Goal: Transaction & Acquisition: Purchase product/service

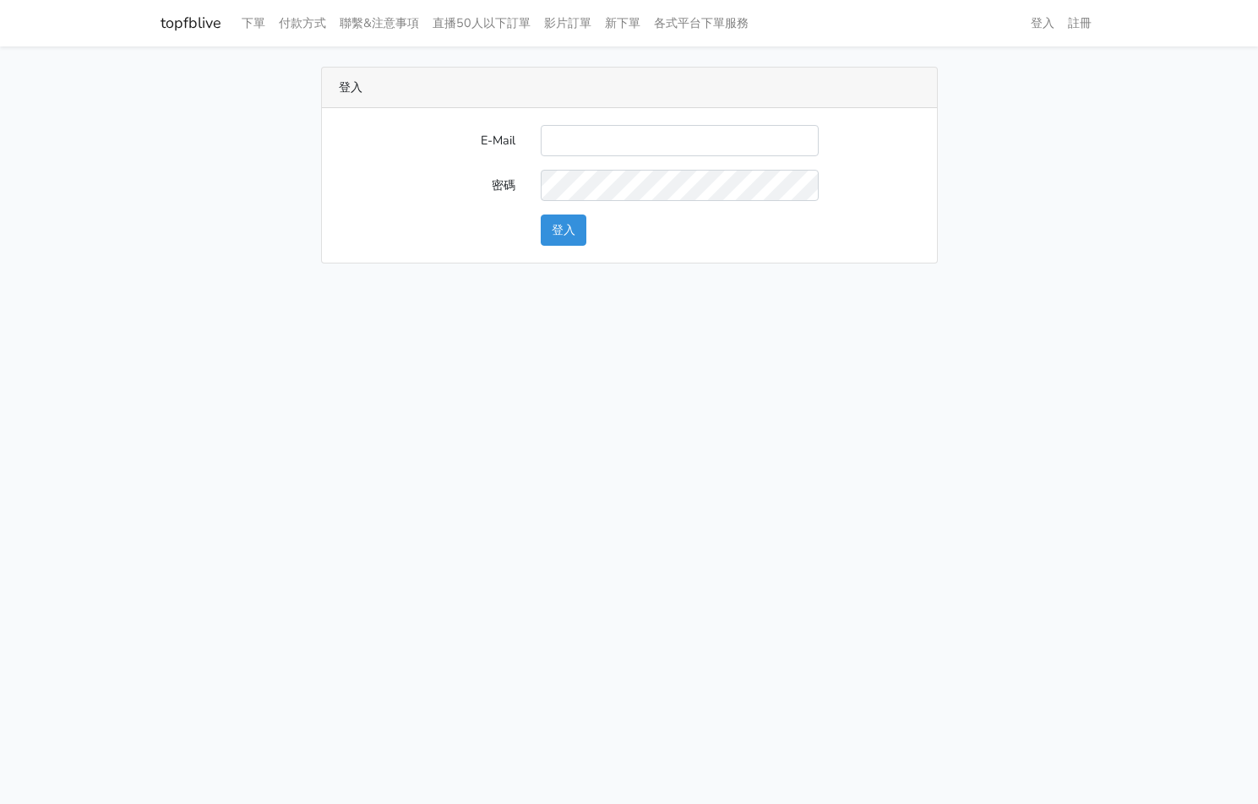
type input "[EMAIL_ADDRESS][PERSON_NAME][DOMAIN_NAME]"
click at [585, 221] on button "登入" at bounding box center [564, 230] width 46 height 31
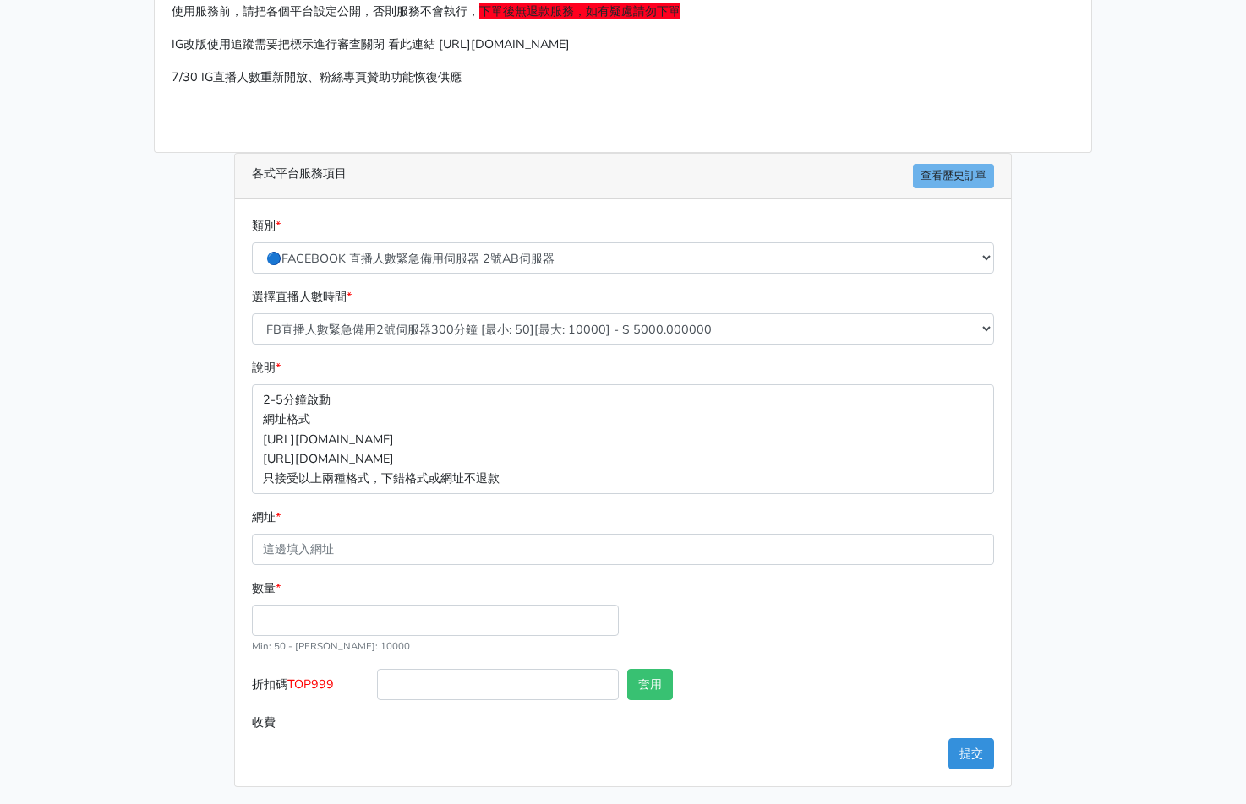
scroll to position [152, 0]
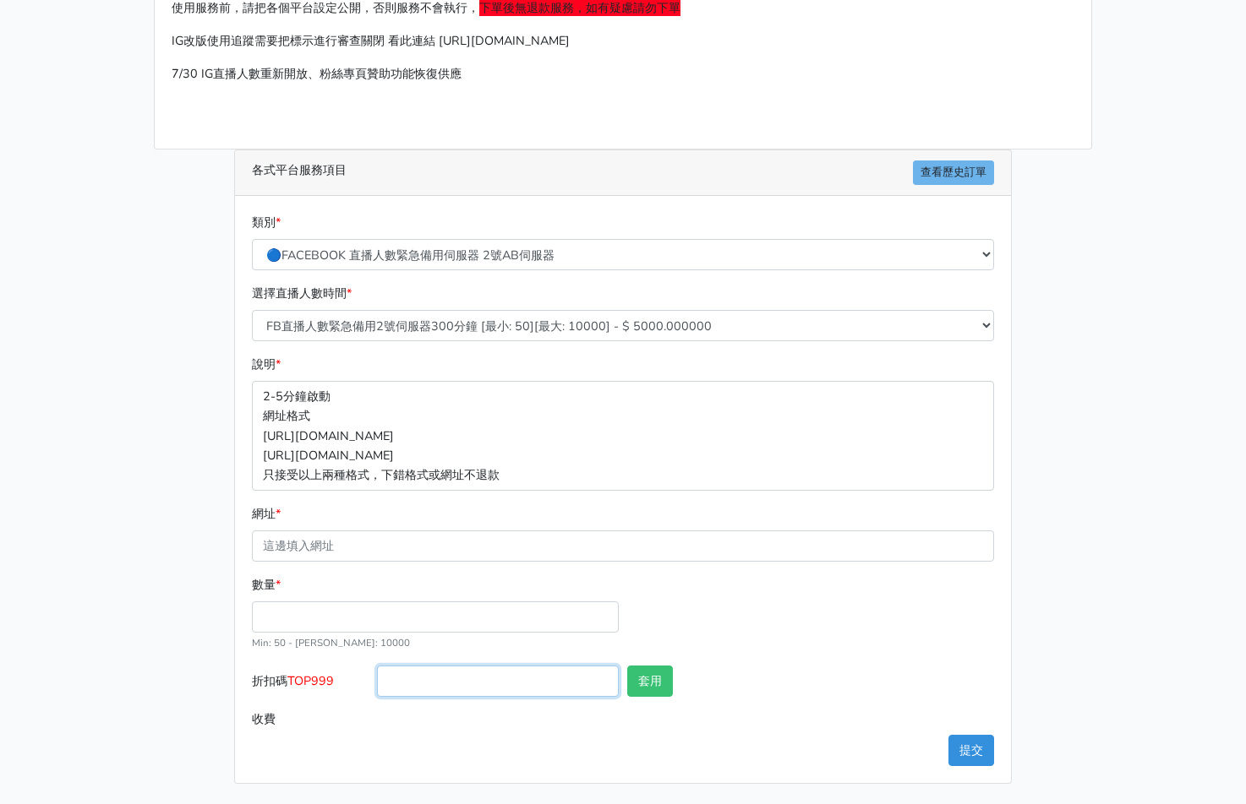
click at [391, 678] on input "折扣碼 TOP999" at bounding box center [498, 681] width 242 height 31
type input "TOP456"
click at [625, 678] on div "套用" at bounding box center [685, 685] width 125 height 38
click at [657, 678] on button "套用" at bounding box center [650, 681] width 46 height 31
type input "套用成功"
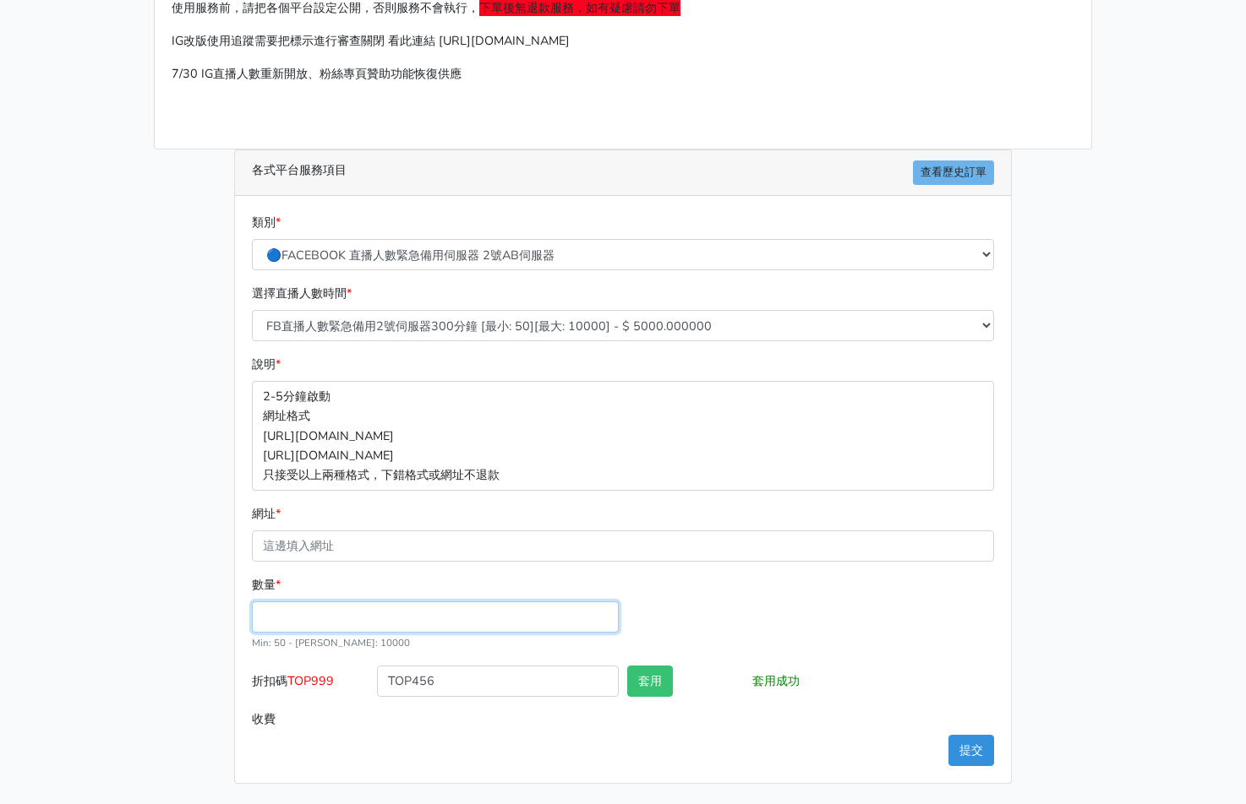
click at [462, 614] on input "數量 *" at bounding box center [435, 617] width 367 height 31
type input "300"
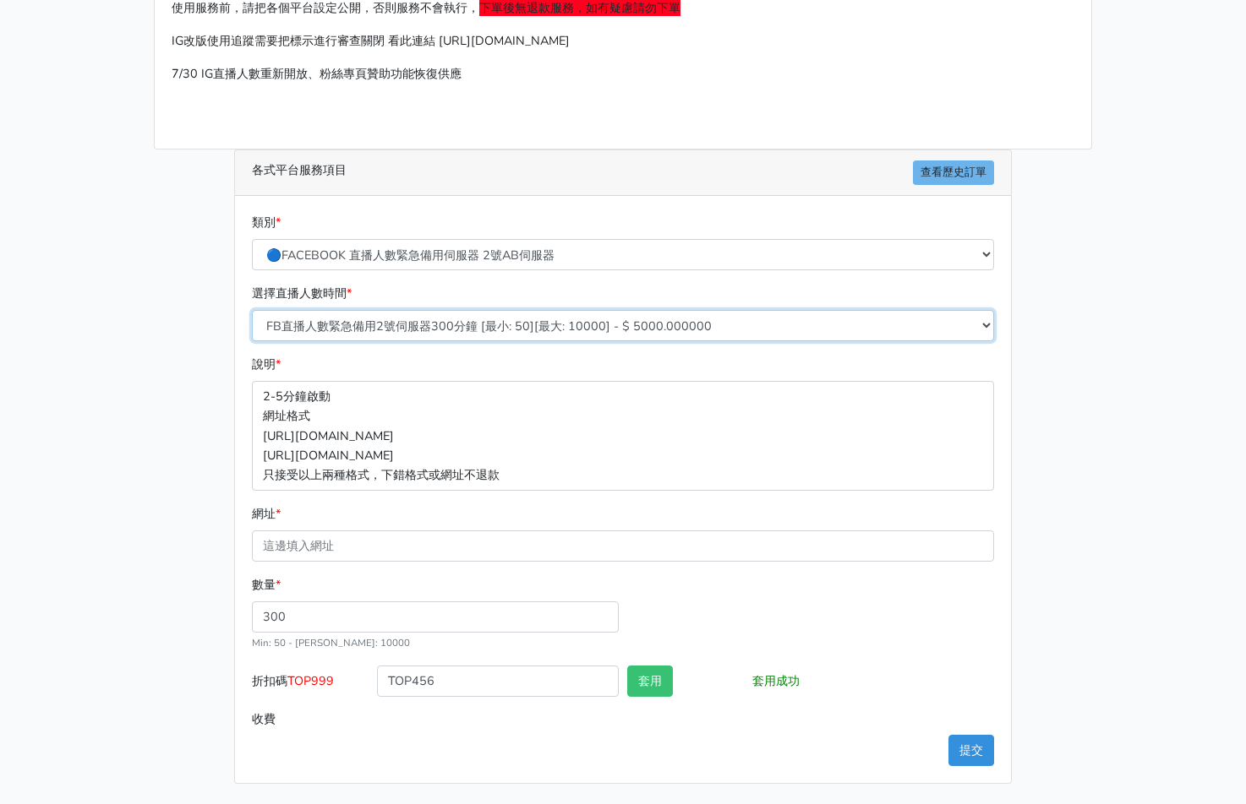
type input "1440.000"
click at [442, 339] on select "FB直播人數緊急備用2號伺服器300分鐘 [最小: 50][最大: 10000] - $ 5000.000000 FB直播人數緊急備用2號伺服器60分鐘 [最…" at bounding box center [623, 325] width 742 height 31
select select "578"
click at [252, 310] on select "FB直播人數緊急備用2號伺服器300分鐘 [最小: 50][最大: 10000] - $ 5000.000000 FB直播人數緊急備用2號伺服器60分鐘 [最…" at bounding box center [623, 325] width 742 height 31
type input "1152.000"
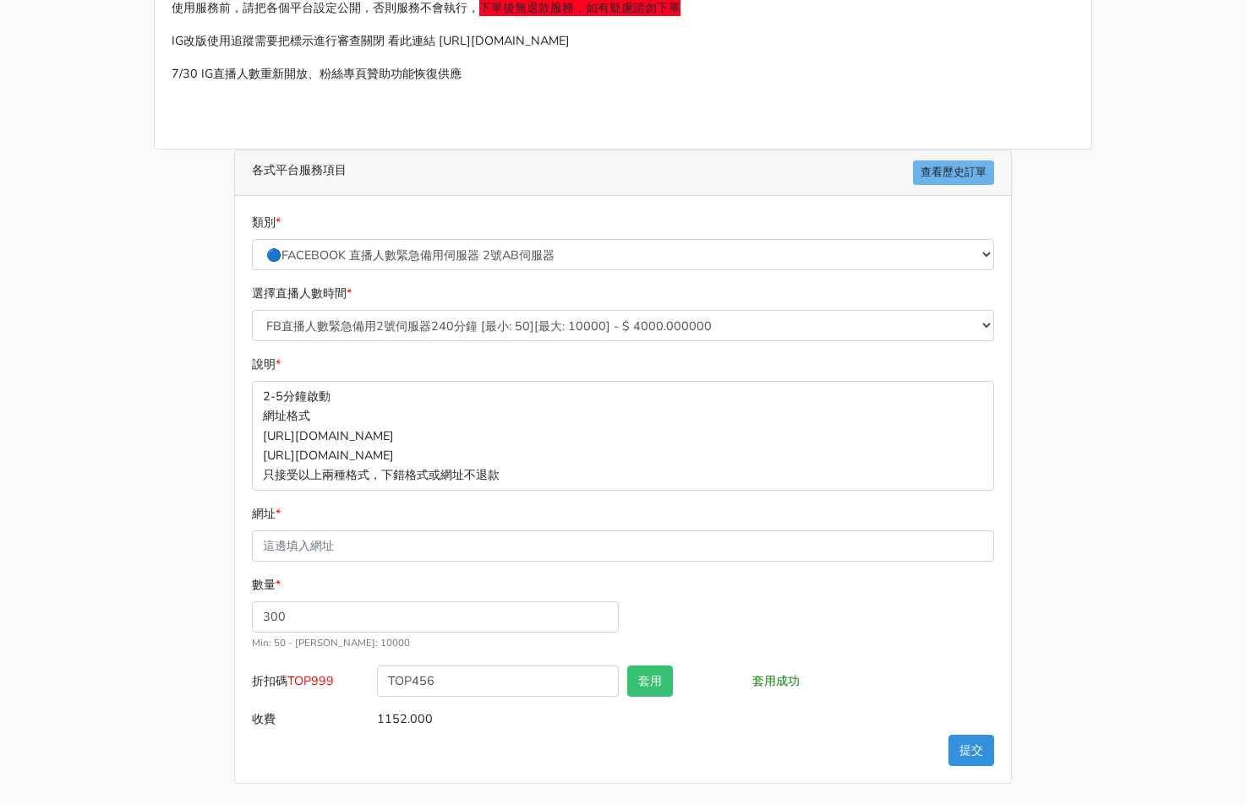
click at [1138, 526] on main "請照說明的網址格式下單，這邊的服務都沒退款項目，下單就無法退款 此服務無保固，如愛心、讚、追蹤、觀看次數等等，如有掉落，不會補充 使用服務前，請把各個平台設定…" at bounding box center [623, 349] width 1246 height 910
click at [338, 605] on input "300" at bounding box center [435, 617] width 367 height 31
click at [183, 537] on div "請照說明的網址格式下單，這邊的服務都沒退款項目，下單就無法退款 此服務無保固，如愛心、讚、追蹤、觀看次數等等，如有掉落，不會補充 使用服務前，請把各個平台設定…" at bounding box center [622, 350] width 963 height 870
click at [264, 619] on input "300" at bounding box center [435, 617] width 367 height 31
click at [388, 589] on div "數量 * 300 Min: 50 - Max: 10000" at bounding box center [435, 613] width 375 height 77
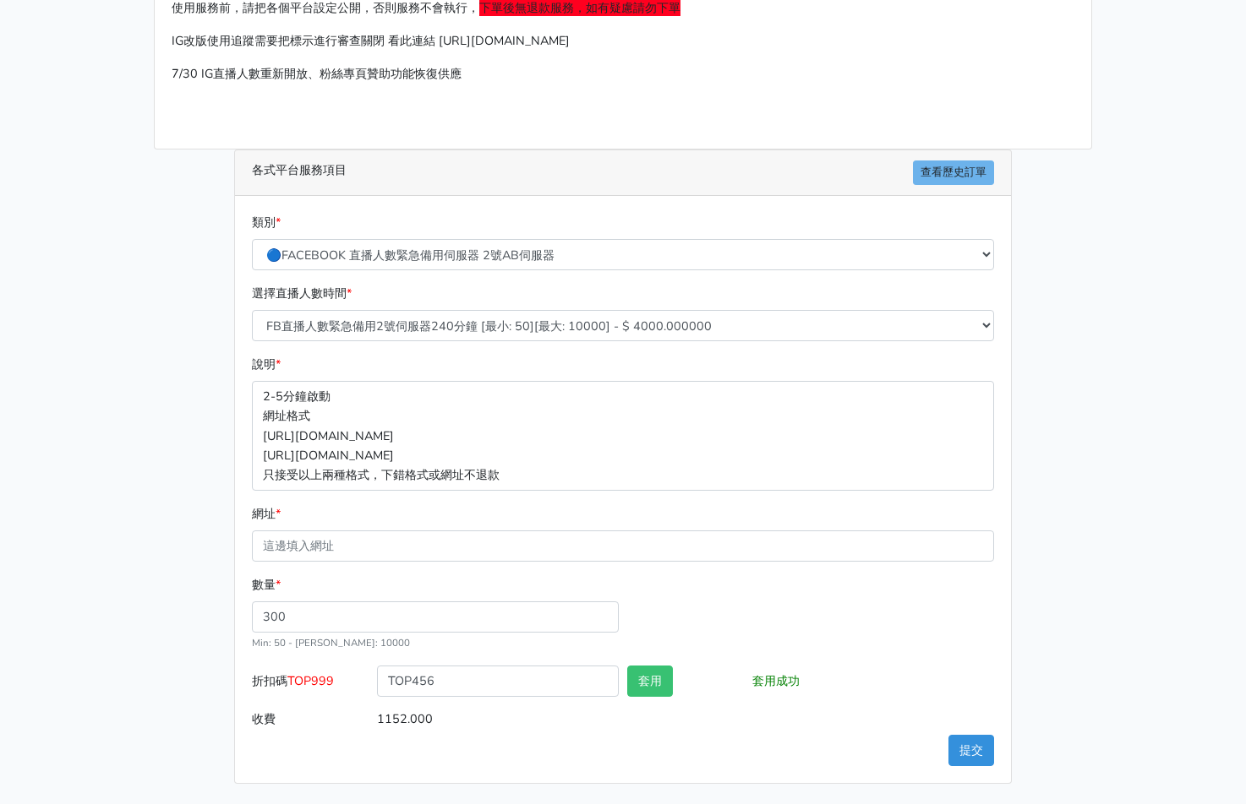
click at [150, 579] on div "請照說明的網址格式下單，這邊的服務都沒退款項目，下單就無法退款 此服務無保固，如愛心、讚、追蹤、觀看次數等等，如有掉落，不會補充 使用服務前，請把各個平台設定…" at bounding box center [622, 350] width 963 height 870
click at [315, 564] on form "類別 * 🔵FACEBOOK 直播人數緊急備用伺服器 2號AB伺服器 🔵FACEBOOK 網軍專用貼文留言 安全保密 🔵9/30 FACEBOOK 直播人數緩…" at bounding box center [623, 474] width 742 height 522
click at [319, 609] on input "300" at bounding box center [435, 617] width 367 height 31
click at [261, 627] on input "300" at bounding box center [435, 617] width 367 height 31
click at [292, 622] on input "300" at bounding box center [435, 617] width 367 height 31
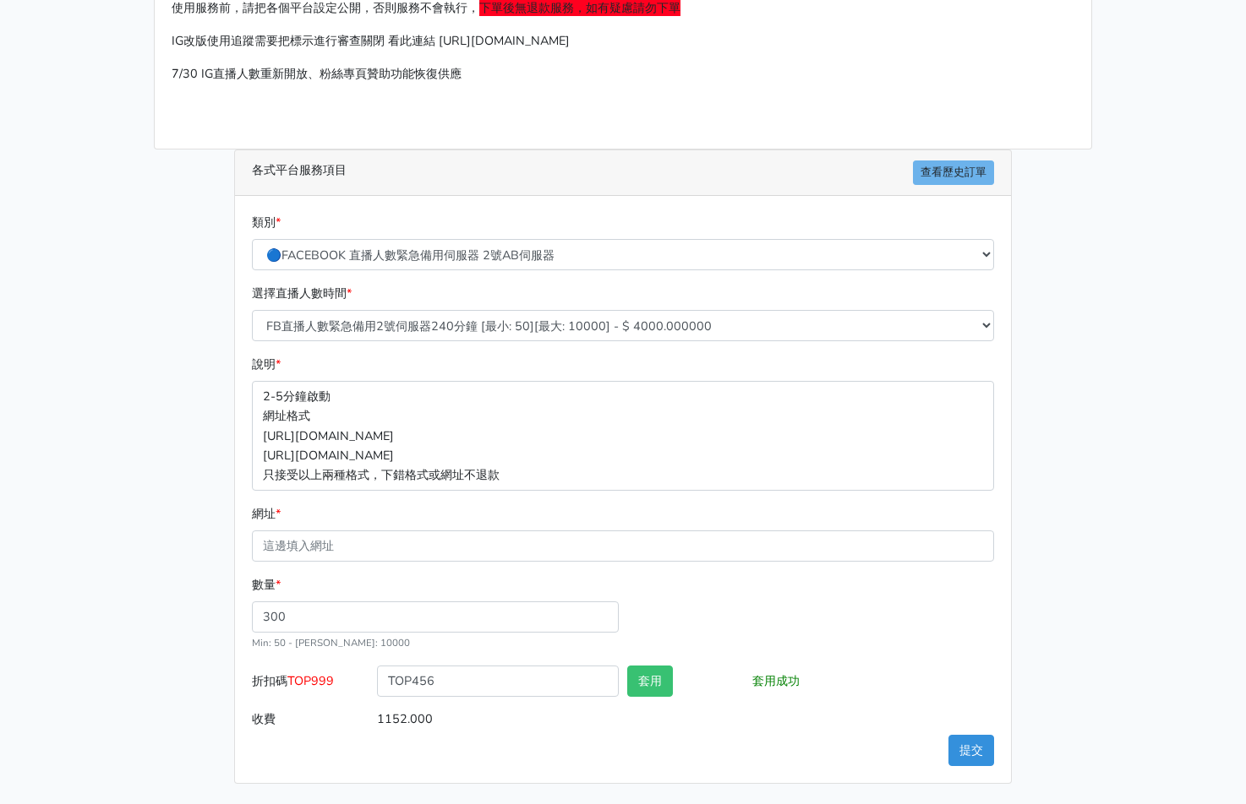
click at [155, 577] on div "請照說明的網址格式下單，這邊的服務都沒退款項目，下單就無法退款 此服務無保固，如愛心、讚、追蹤、觀看次數等等，如有掉落，不會補充 使用服務前，請把各個平台設定…" at bounding box center [622, 350] width 963 height 870
click at [259, 621] on input "300" at bounding box center [435, 617] width 367 height 31
click at [317, 579] on div "數量 * 300 Min: 50 - Max: 10000" at bounding box center [435, 613] width 375 height 77
click at [259, 628] on input "300" at bounding box center [435, 617] width 367 height 31
click at [344, 597] on div "數量 * 300 Min: 50 - Max: 10000" at bounding box center [435, 613] width 375 height 77
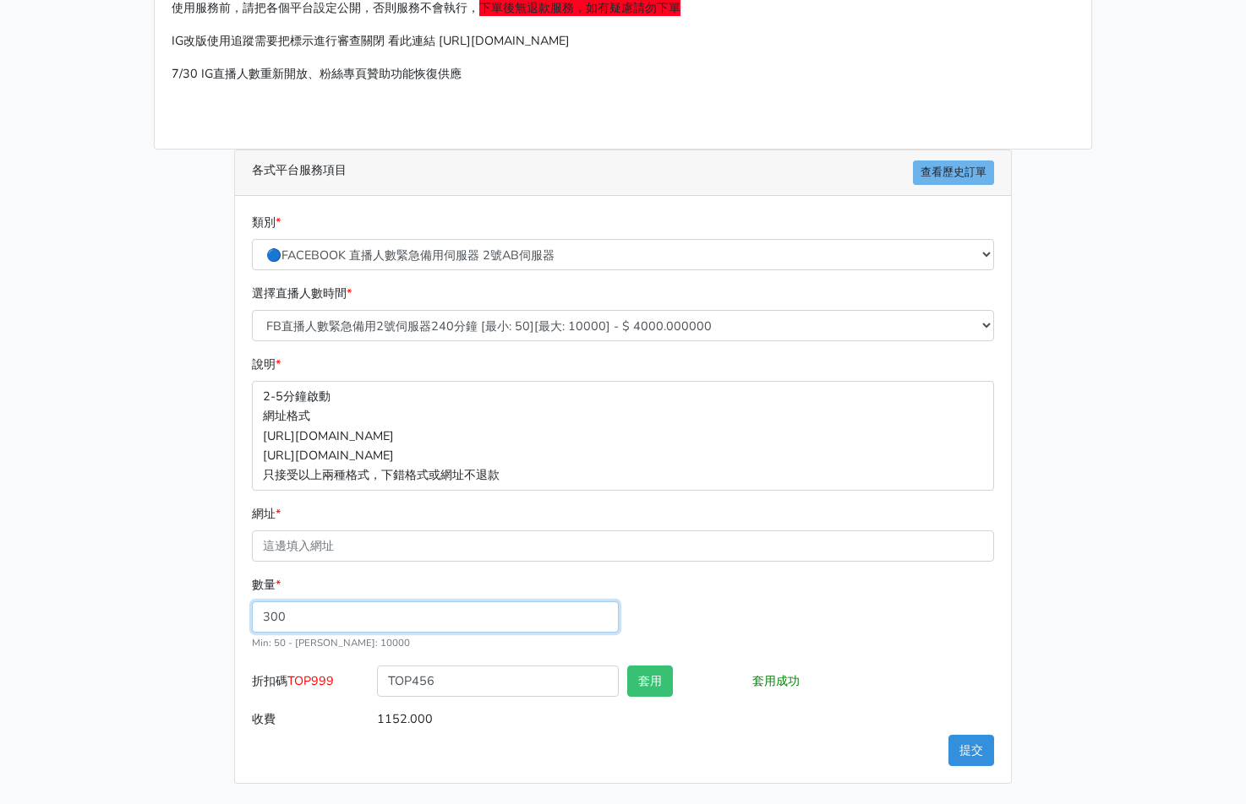
click at [290, 627] on input "300" at bounding box center [435, 617] width 367 height 31
click at [255, 622] on input "300" at bounding box center [435, 617] width 367 height 31
click at [362, 588] on div "數量 * 300 Min: 50 - Max: 10000" at bounding box center [435, 613] width 375 height 77
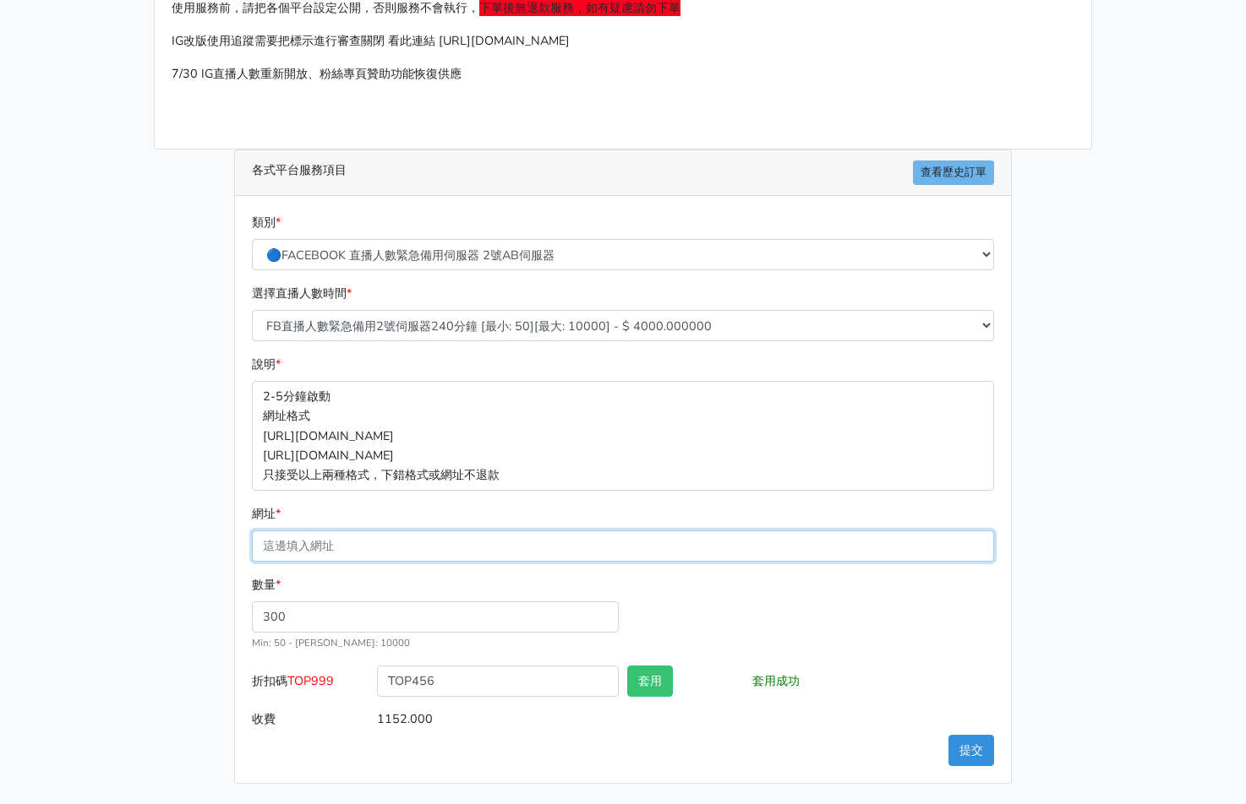
drag, startPoint x: 313, startPoint y: 533, endPoint x: 309, endPoint y: 550, distance: 17.2
click at [313, 533] on input "網址 *" at bounding box center [623, 546] width 742 height 31
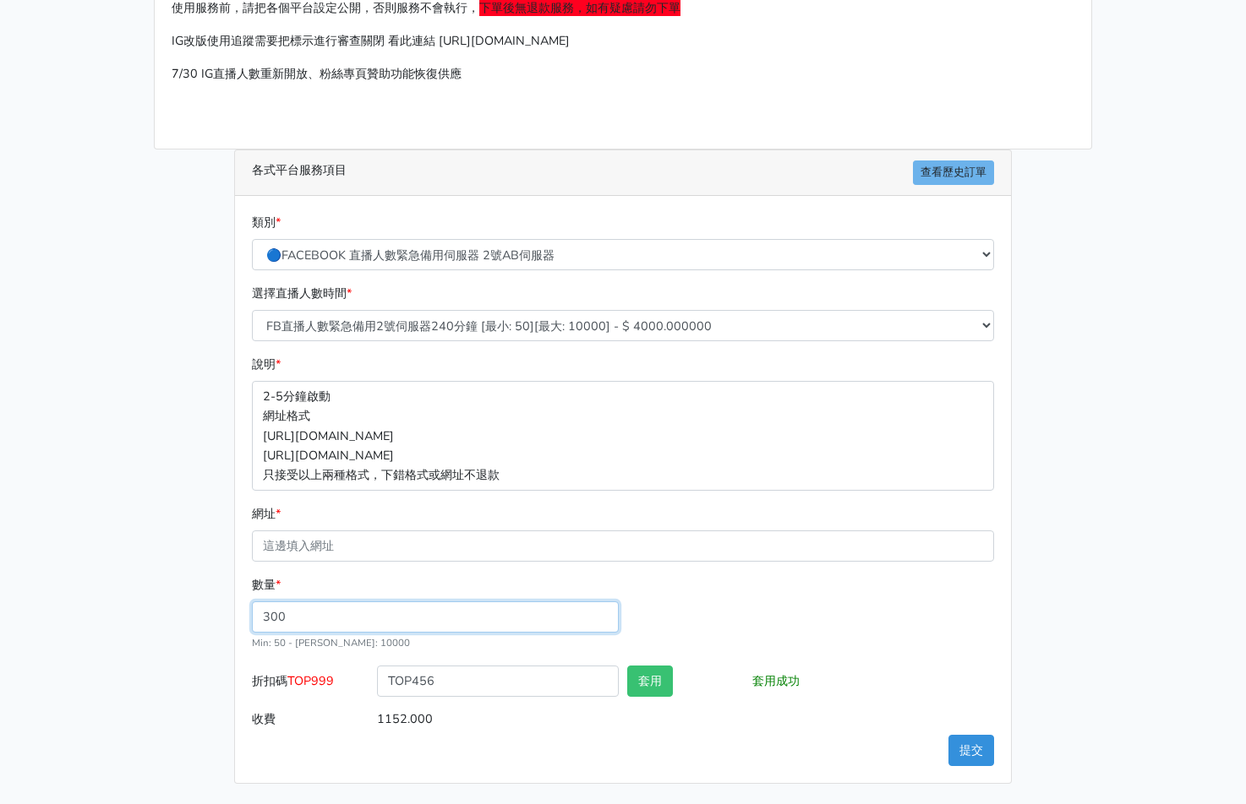
click at [254, 615] on input "300" at bounding box center [435, 617] width 367 height 31
click at [343, 586] on div "數量 * 300 Min: 50 - Max: 10000" at bounding box center [435, 613] width 375 height 77
click at [281, 629] on input "300" at bounding box center [435, 617] width 367 height 31
click at [248, 624] on div "數量 * 300 Min: 50 - Max: 10000" at bounding box center [435, 613] width 375 height 77
click at [263, 621] on input "300" at bounding box center [435, 617] width 367 height 31
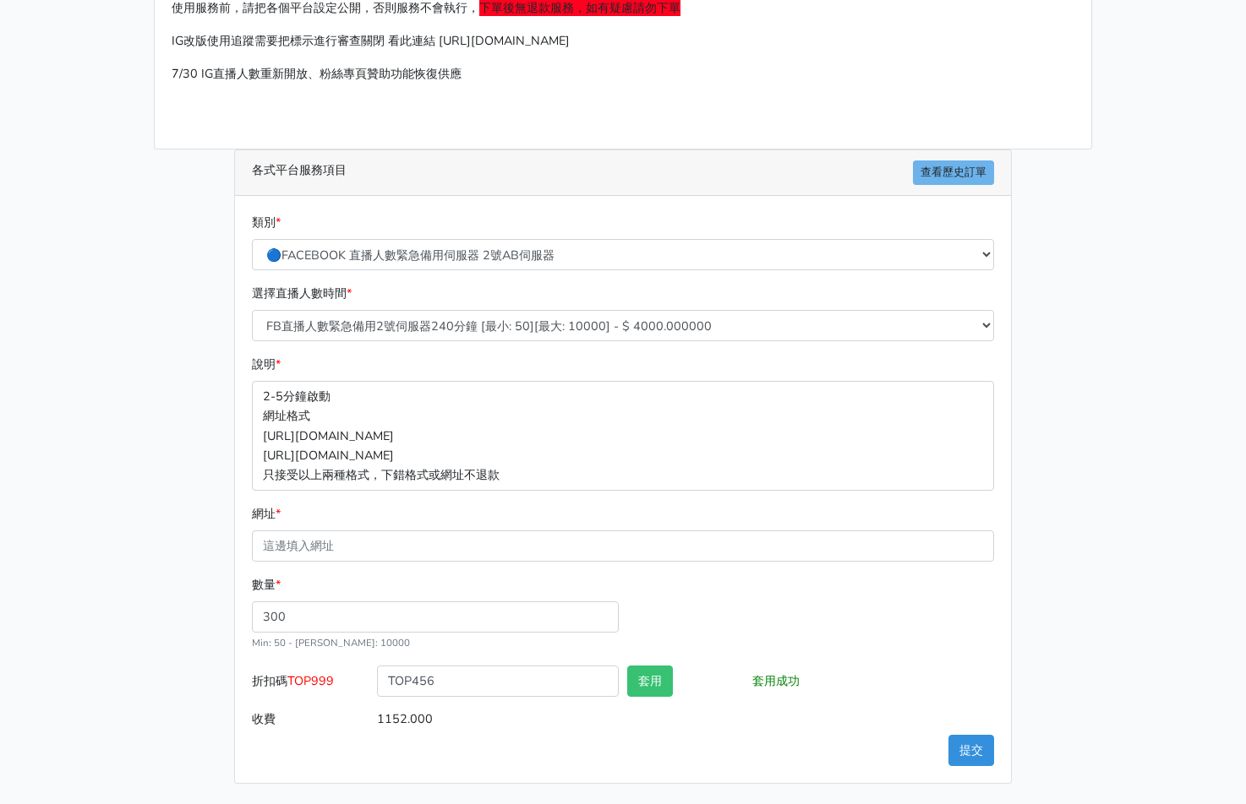
click at [352, 576] on div "數量 * 300 Min: 50 - Max: 10000" at bounding box center [435, 613] width 375 height 77
click at [381, 564] on form "類別 * 🔵FACEBOOK 直播人數緊急備用伺服器 2號AB伺服器 🔵FACEBOOK 網軍專用貼文留言 安全保密 🔵9/30 FACEBOOK 直播人數緩…" at bounding box center [623, 474] width 742 height 522
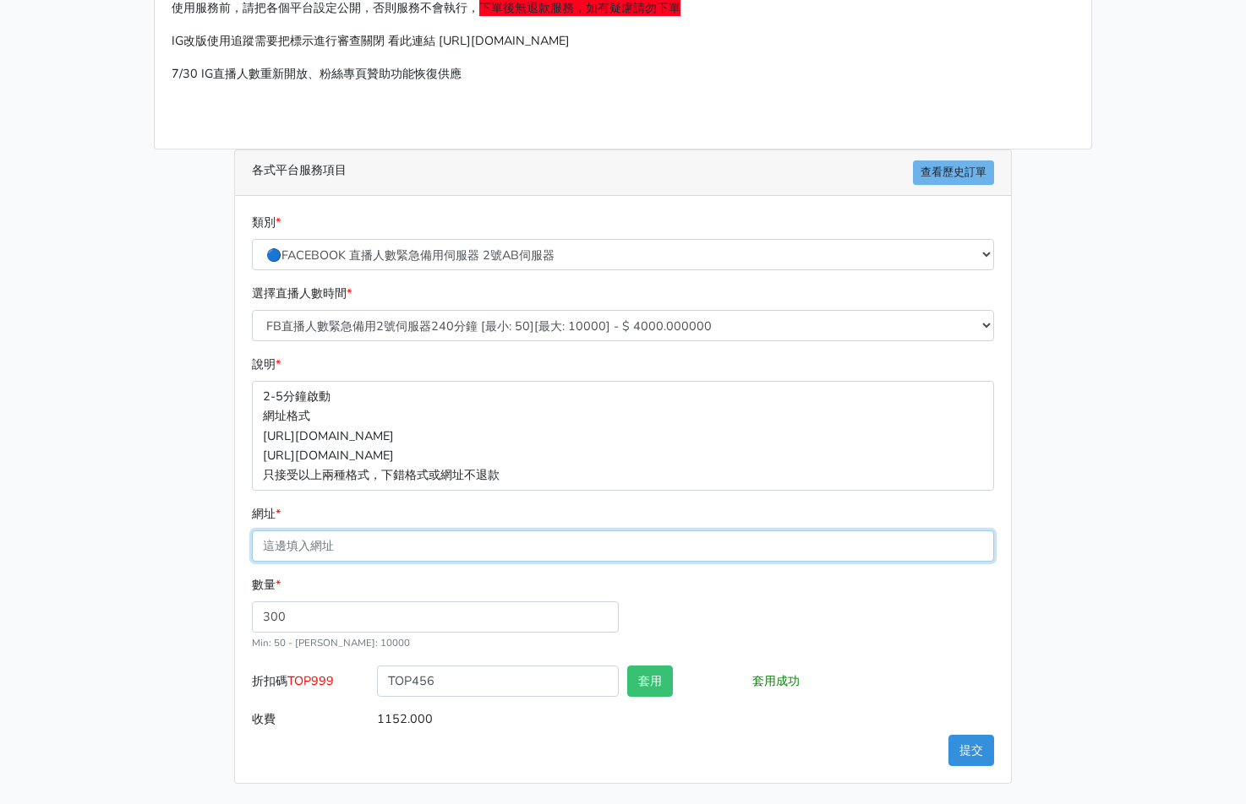
click at [388, 554] on input "網址 *" at bounding box center [623, 546] width 742 height 31
paste input "[URL][DOMAIN_NAME]"
type input "[URL][DOMAIN_NAME]"
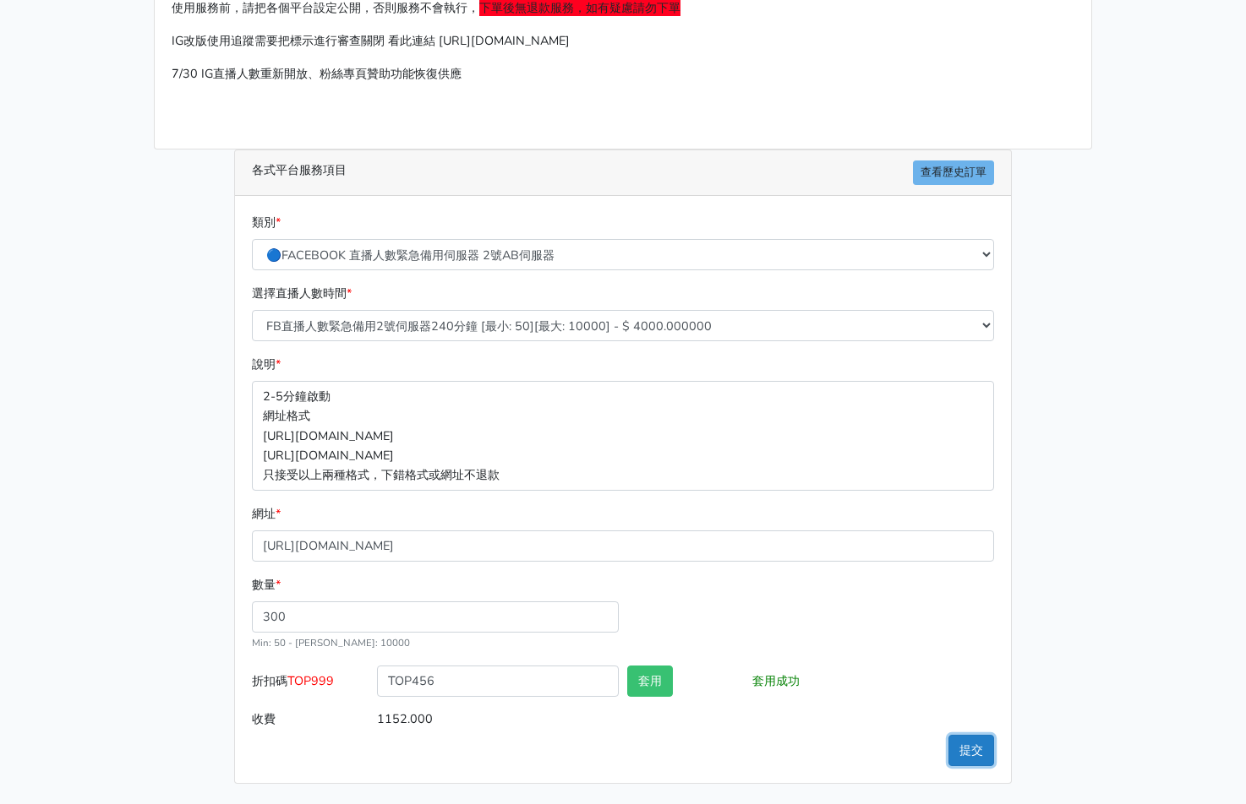
click at [971, 747] on button "提交" at bounding box center [971, 750] width 46 height 31
